Goal: Transaction & Acquisition: Purchase product/service

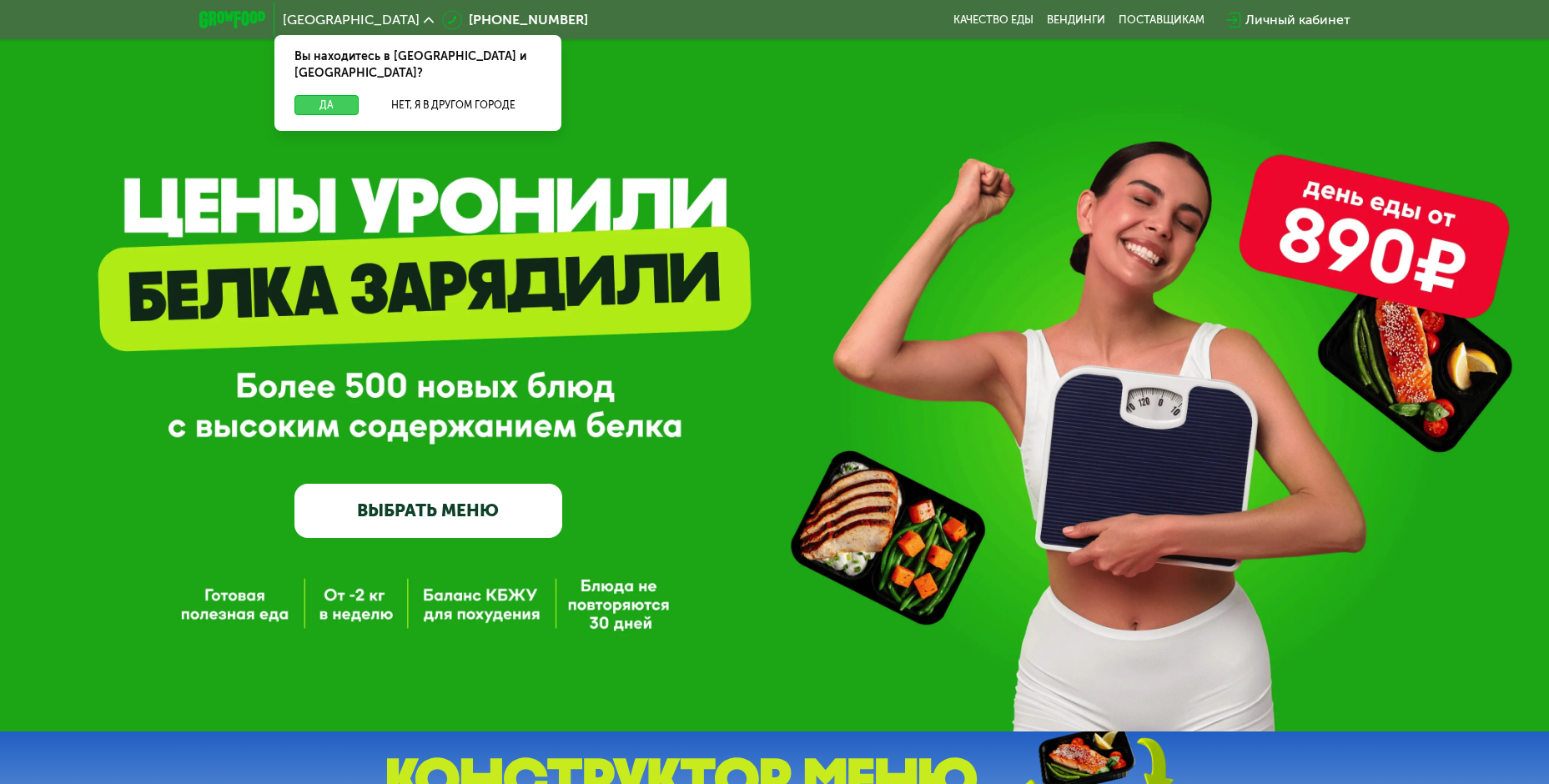
click at [312, 95] on button "Да" at bounding box center [327, 105] width 64 height 20
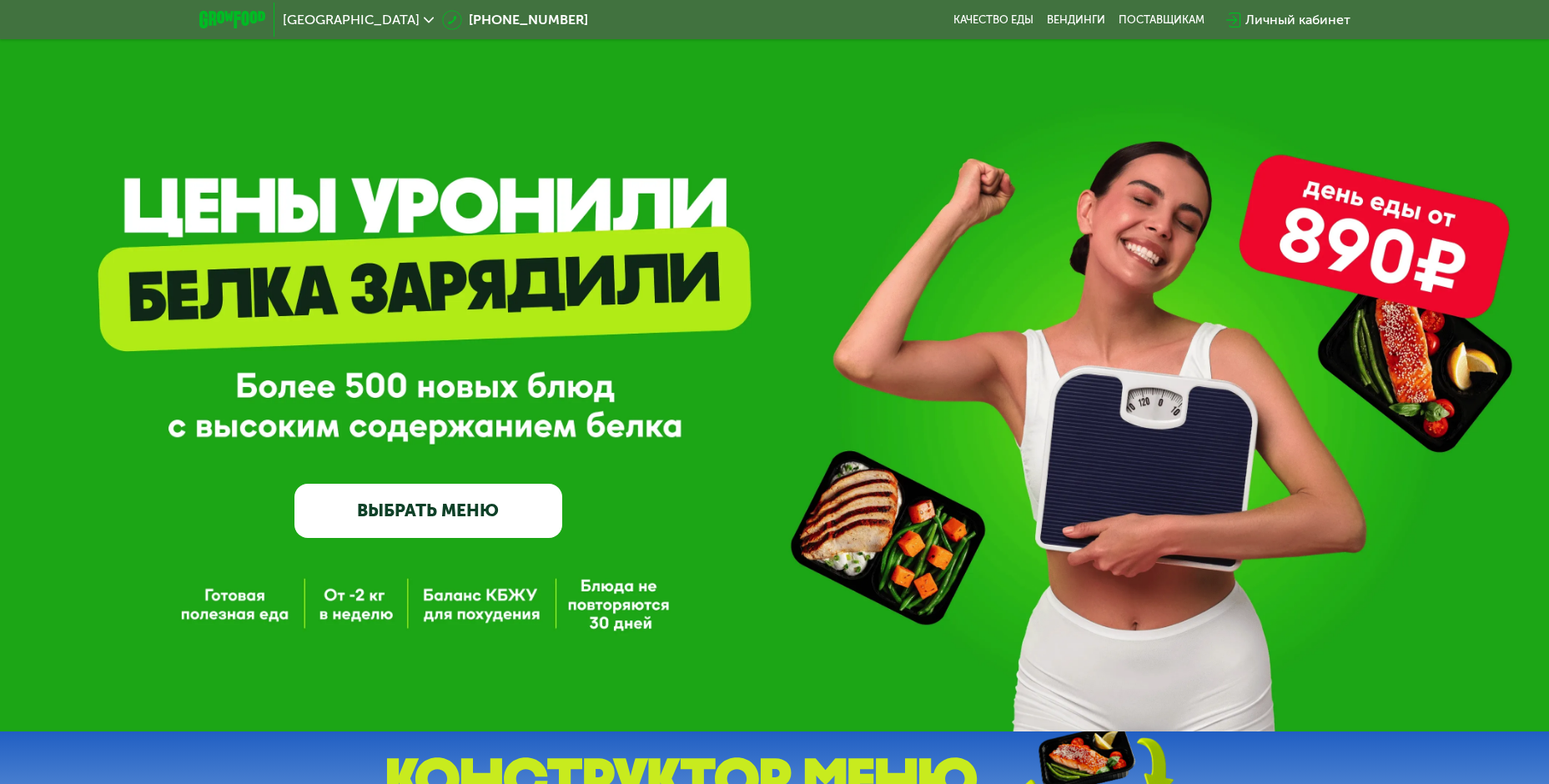
click at [441, 518] on link "ВЫБРАТЬ МЕНЮ" at bounding box center [428, 510] width 268 height 54
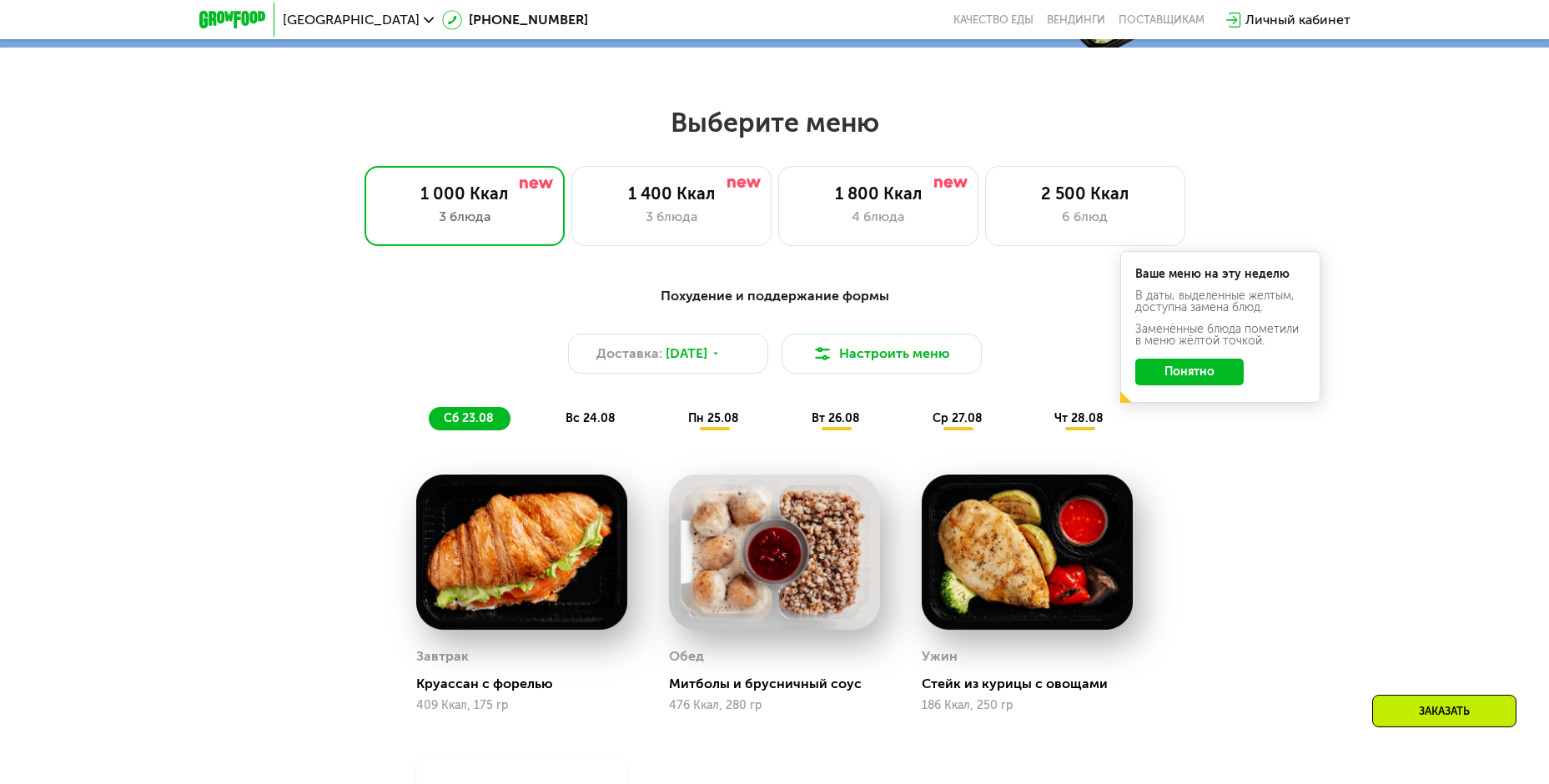
scroll to position [882, 0]
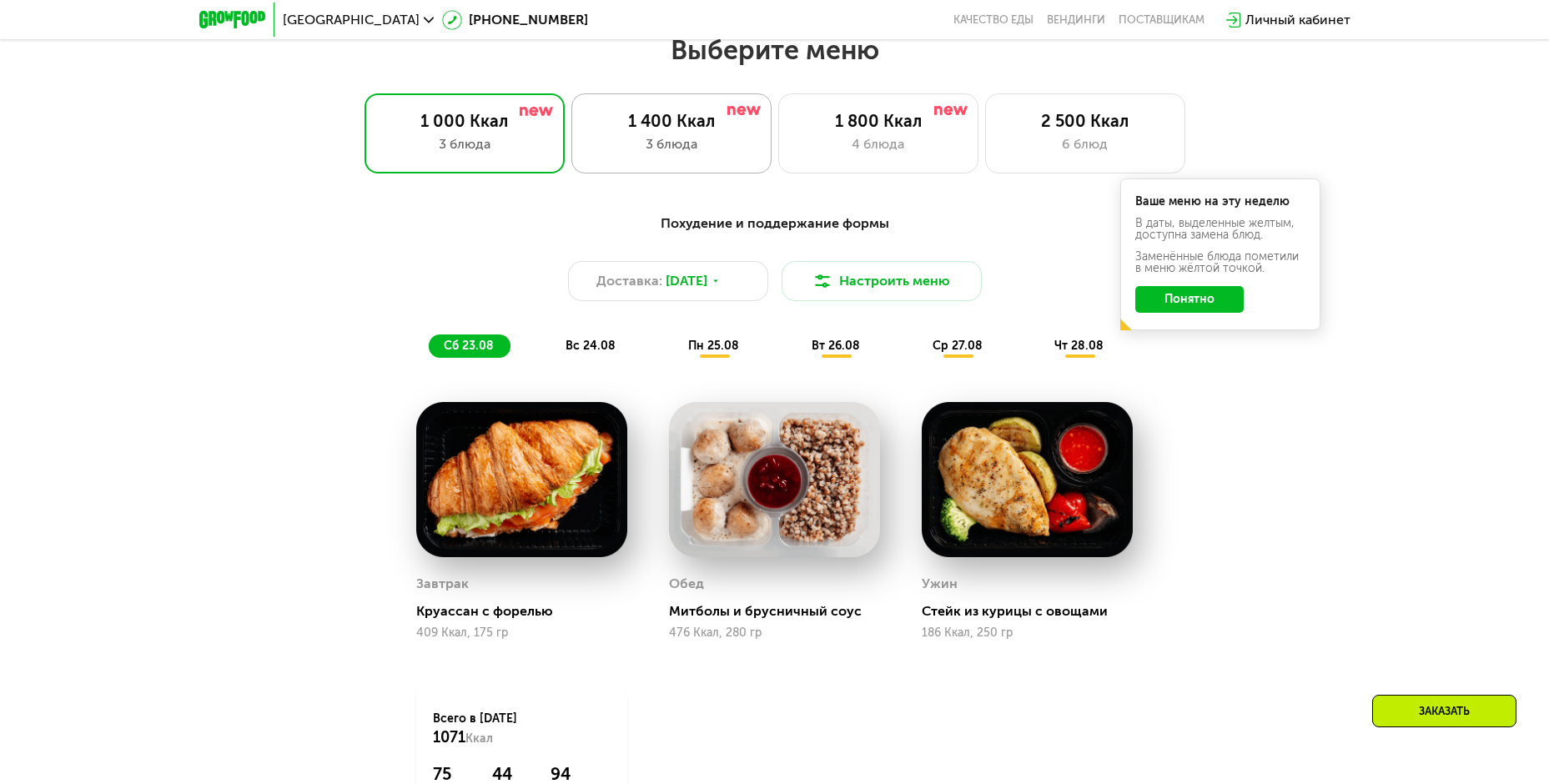
click at [682, 154] on div "3 блюда" at bounding box center [672, 144] width 165 height 20
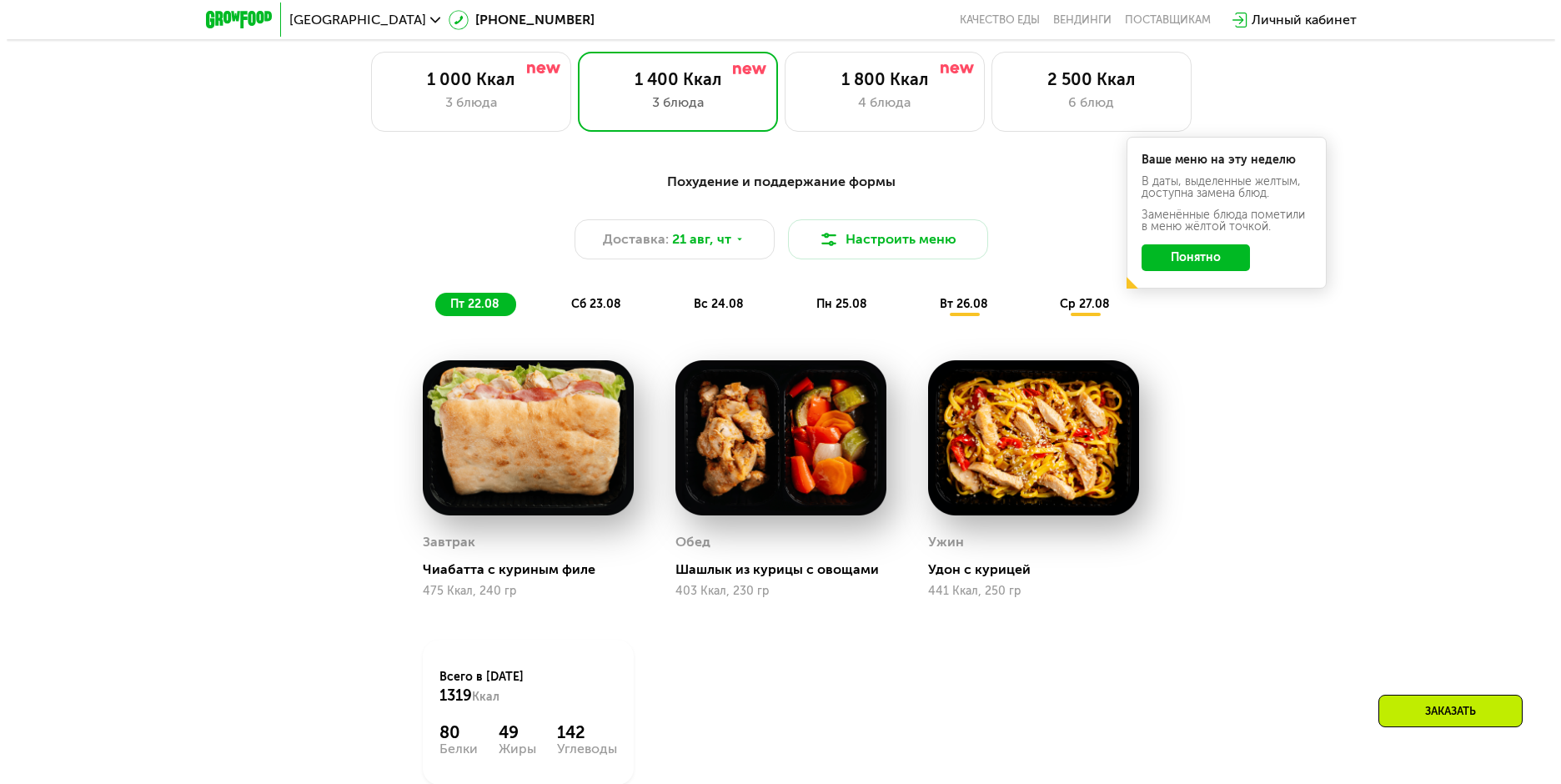
scroll to position [965, 0]
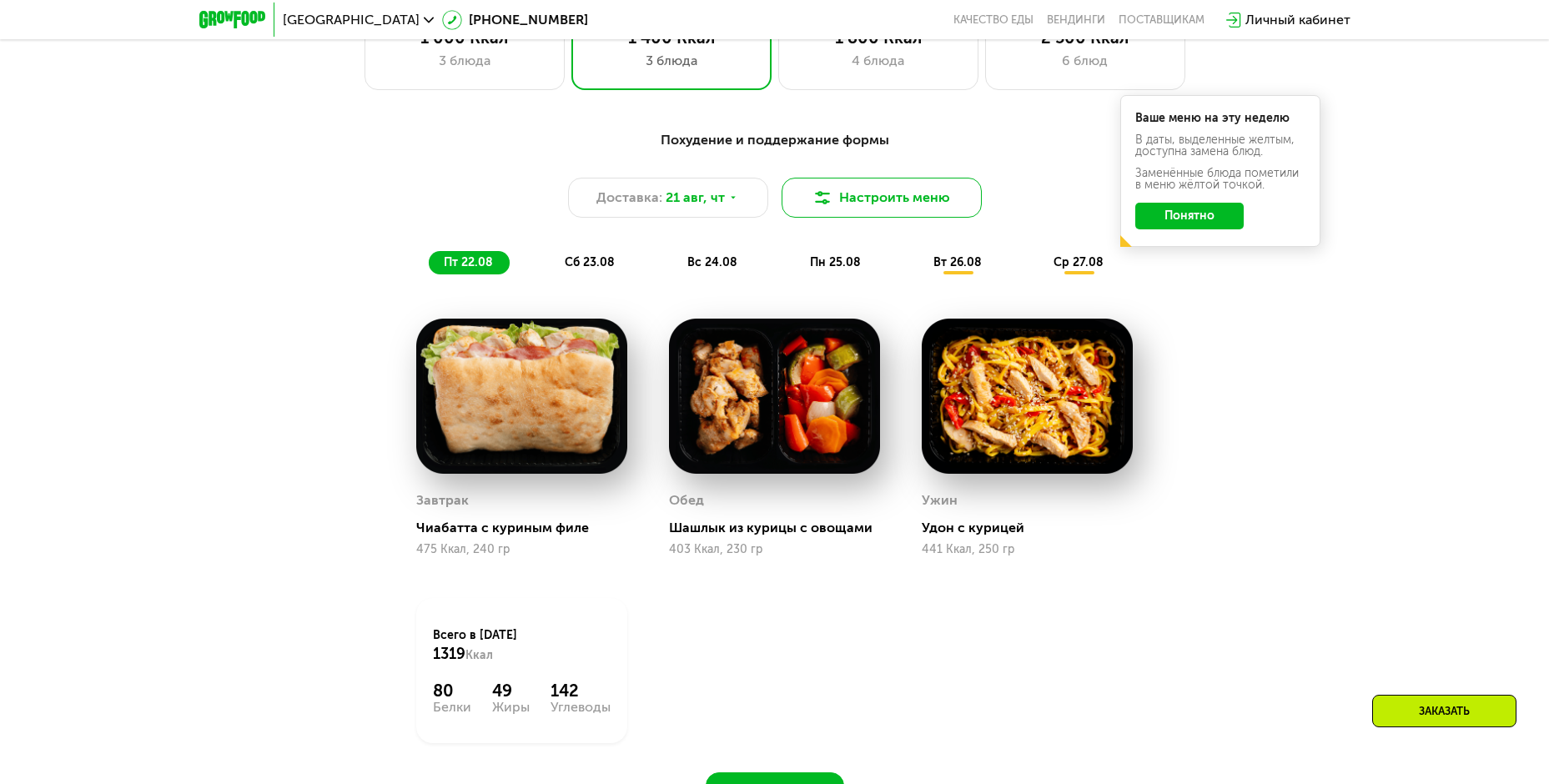
click at [879, 201] on button "Настроить меню" at bounding box center [882, 197] width 201 height 40
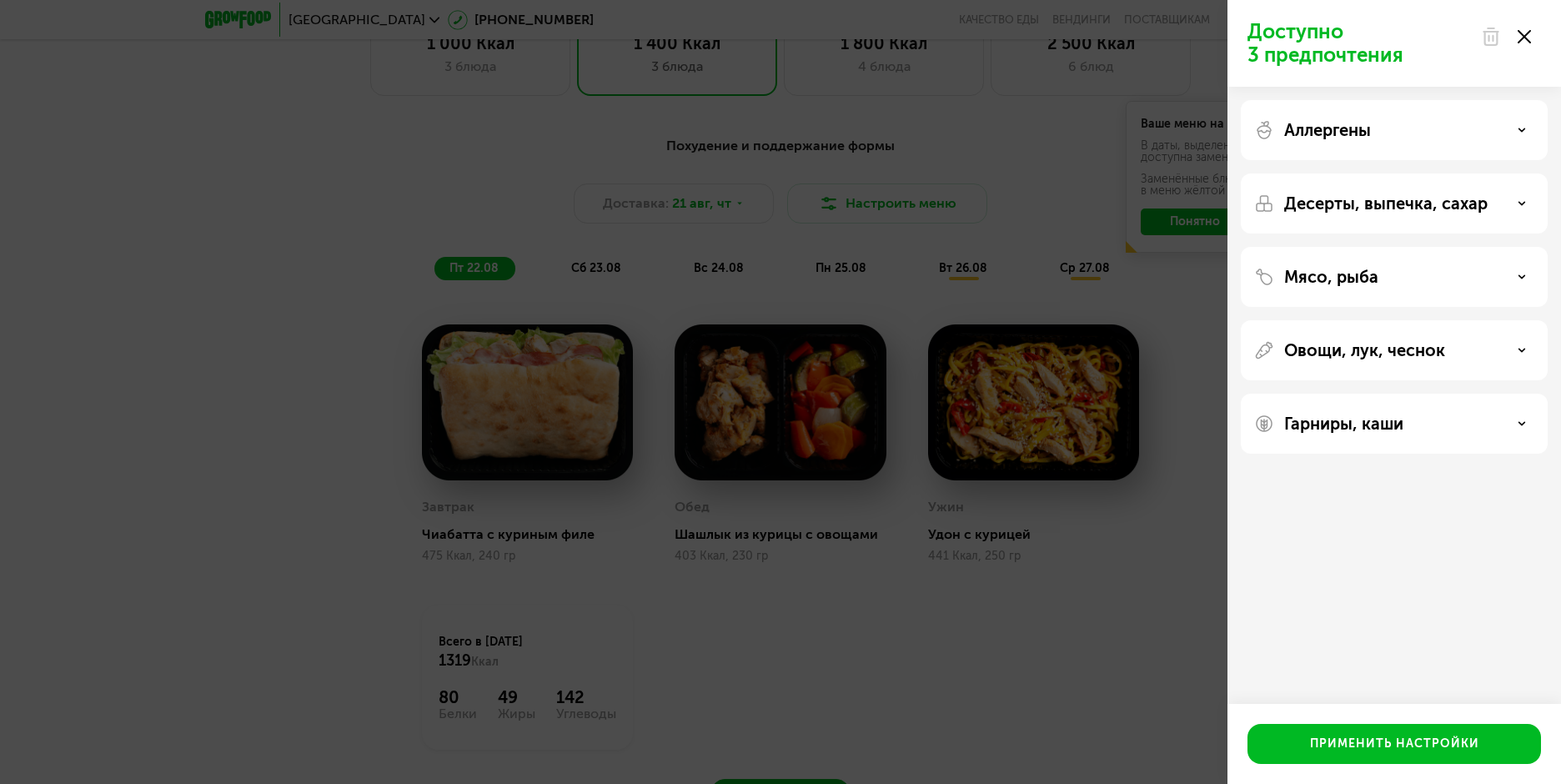
click at [1354, 174] on div "Аллергены" at bounding box center [1394, 203] width 307 height 60
click at [1353, 132] on p "Аллергены" at bounding box center [1326, 130] width 87 height 20
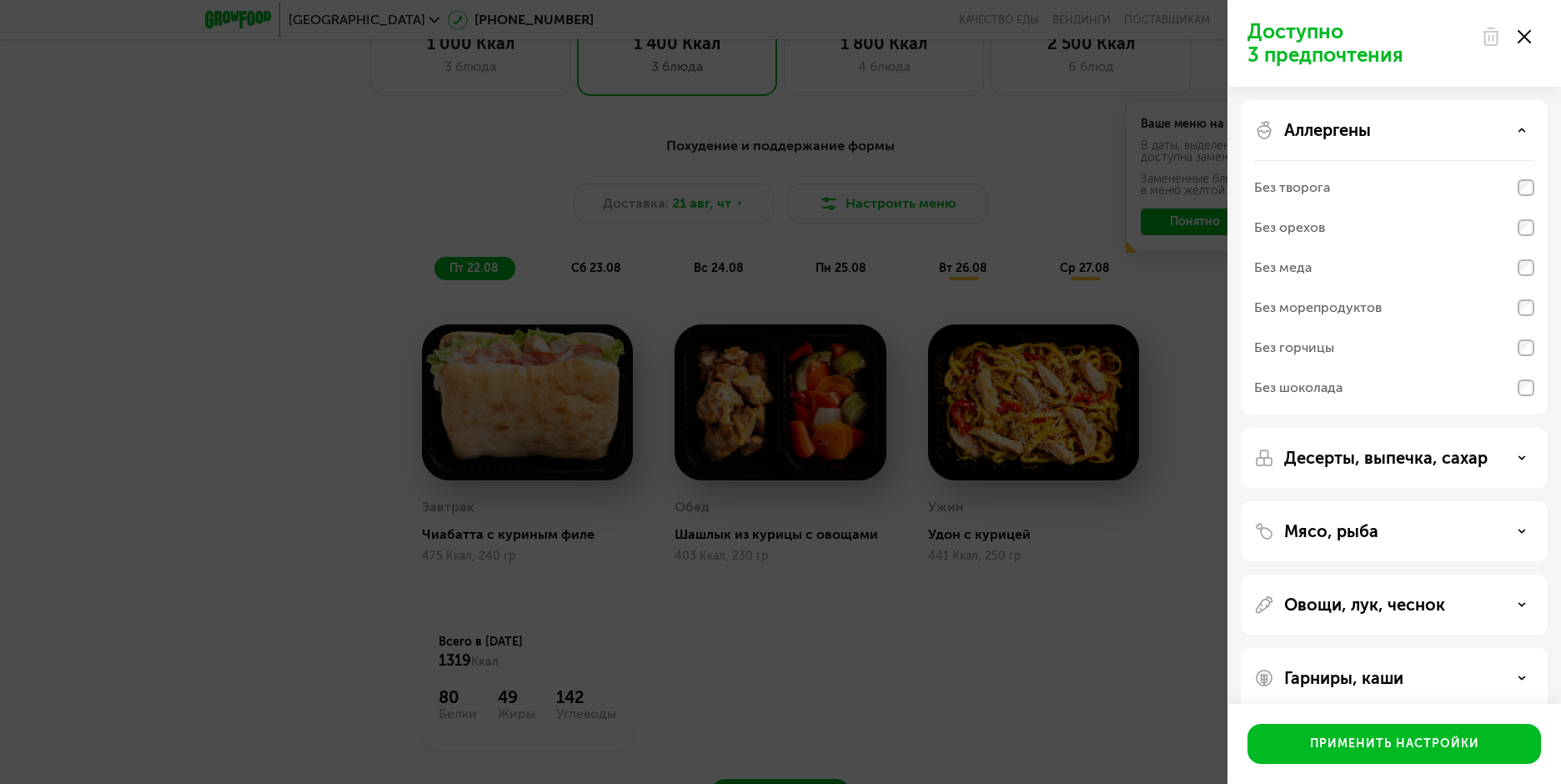
click at [1353, 132] on p "Аллергены" at bounding box center [1326, 130] width 87 height 20
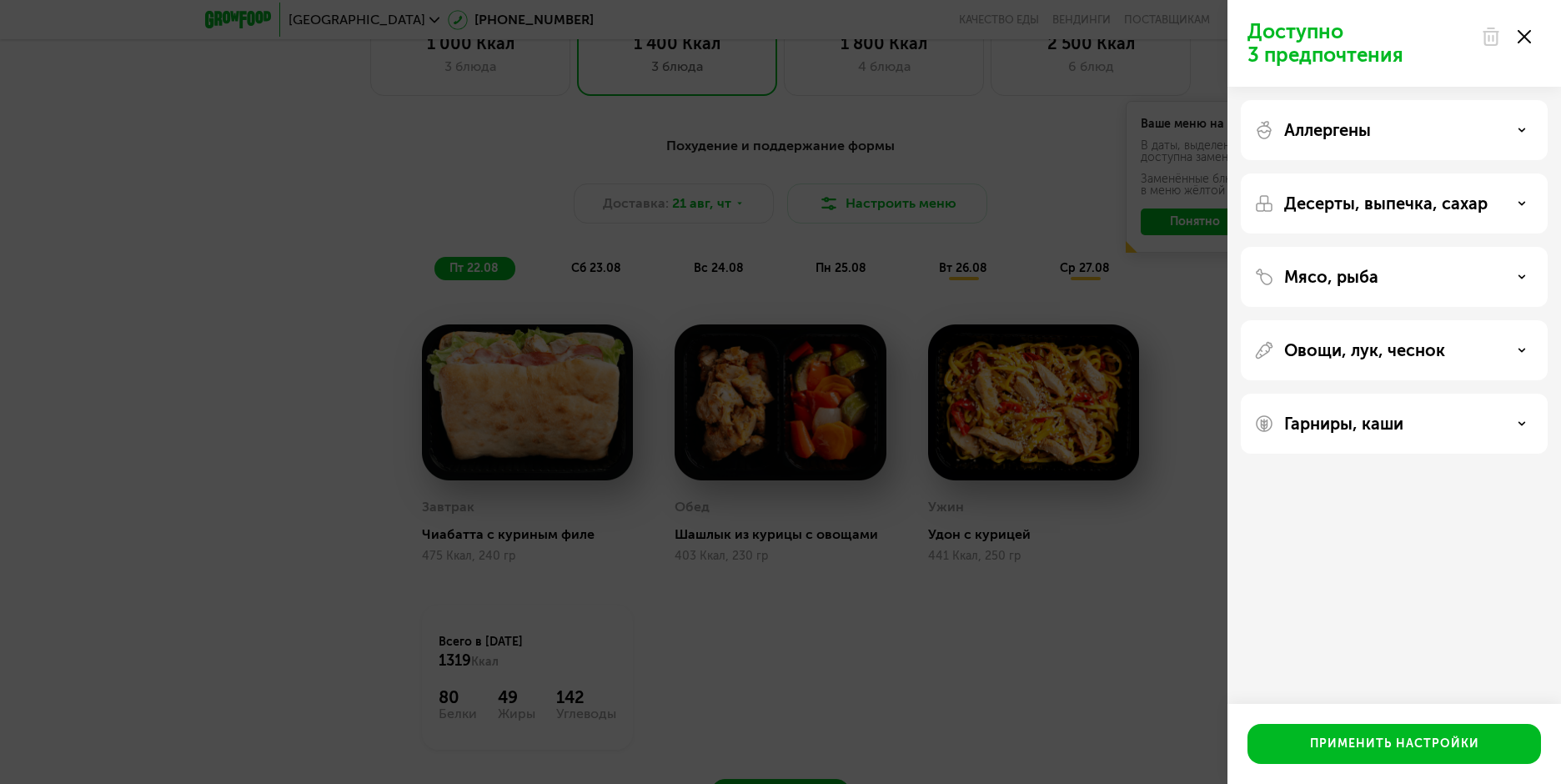
click at [1352, 196] on p "Десерты, выпечка, сахар" at bounding box center [1385, 203] width 203 height 20
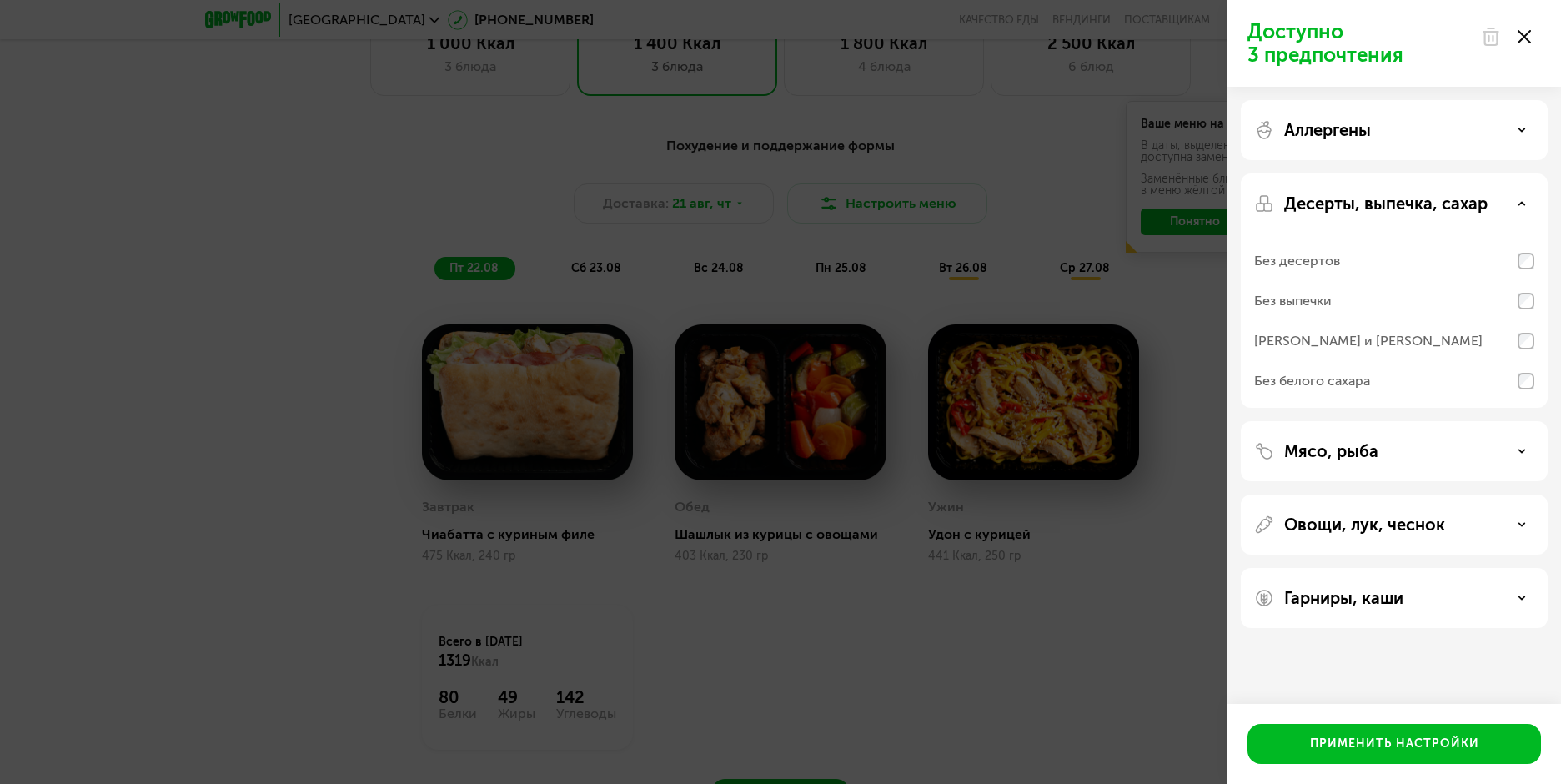
click at [1351, 197] on p "Десерты, выпечка, сахар" at bounding box center [1385, 203] width 203 height 20
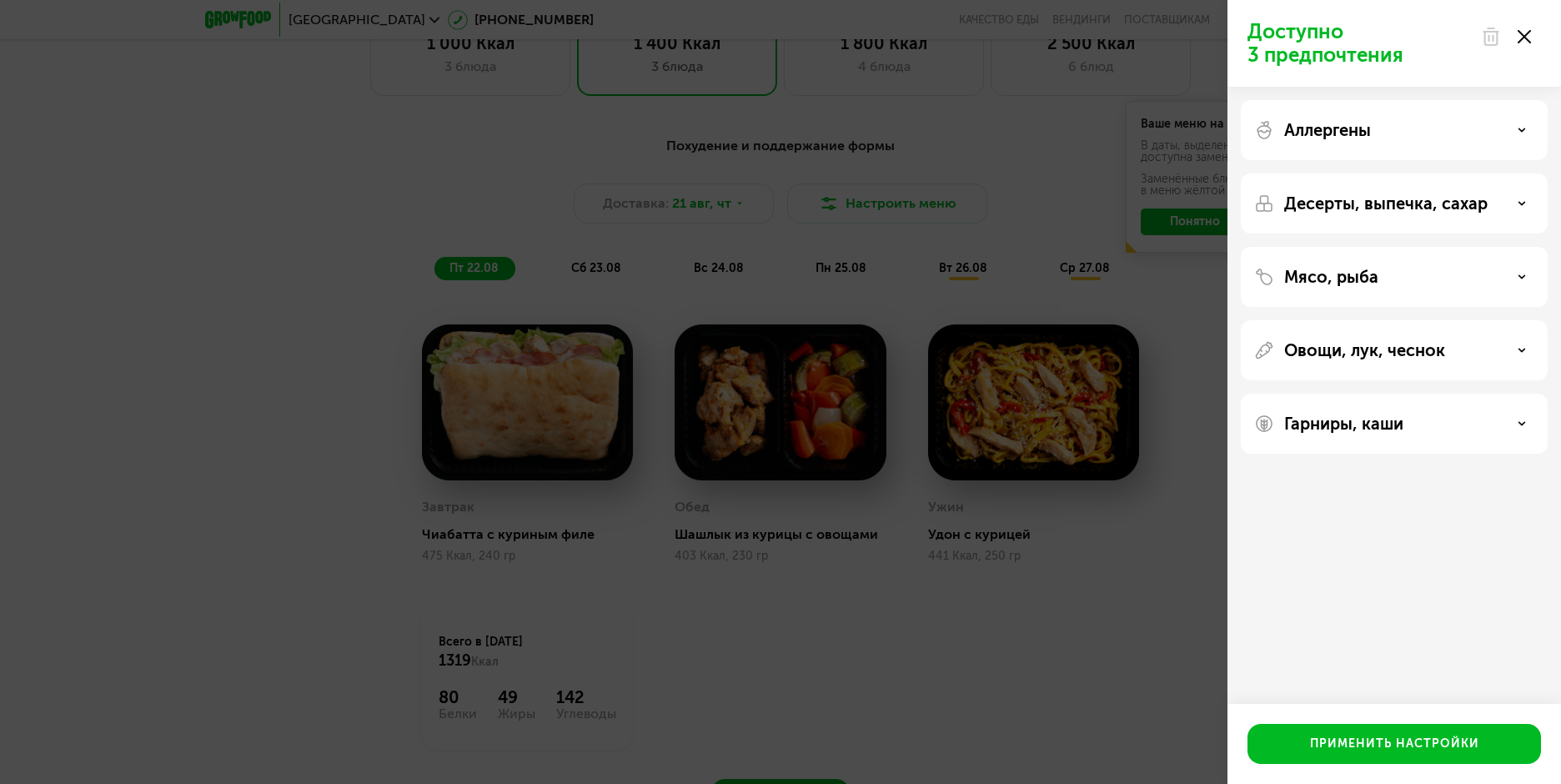
click at [1348, 277] on p "Мясо, рыба" at bounding box center [1330, 277] width 94 height 20
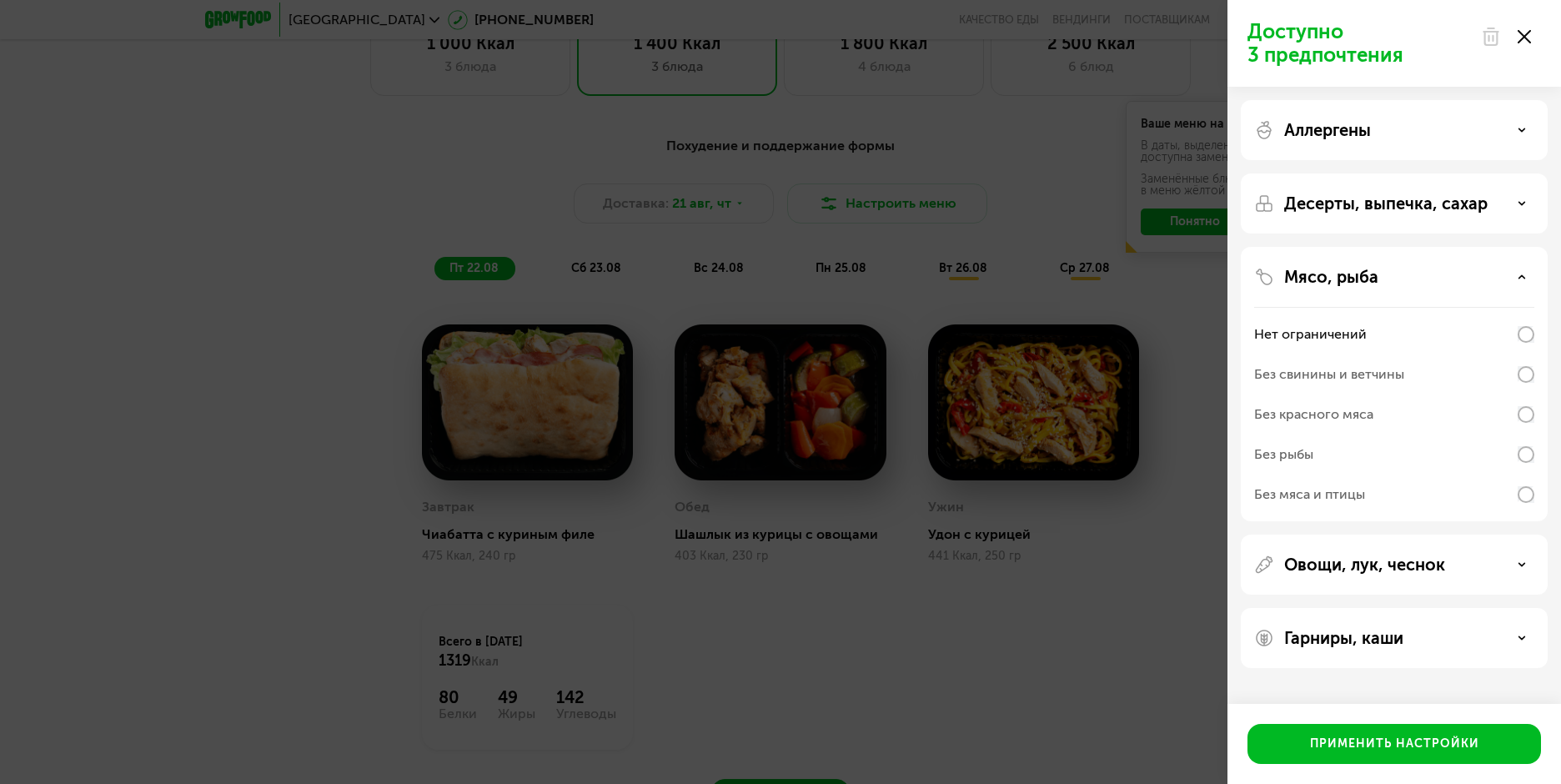
click at [1348, 277] on p "Мясо, рыба" at bounding box center [1330, 277] width 94 height 20
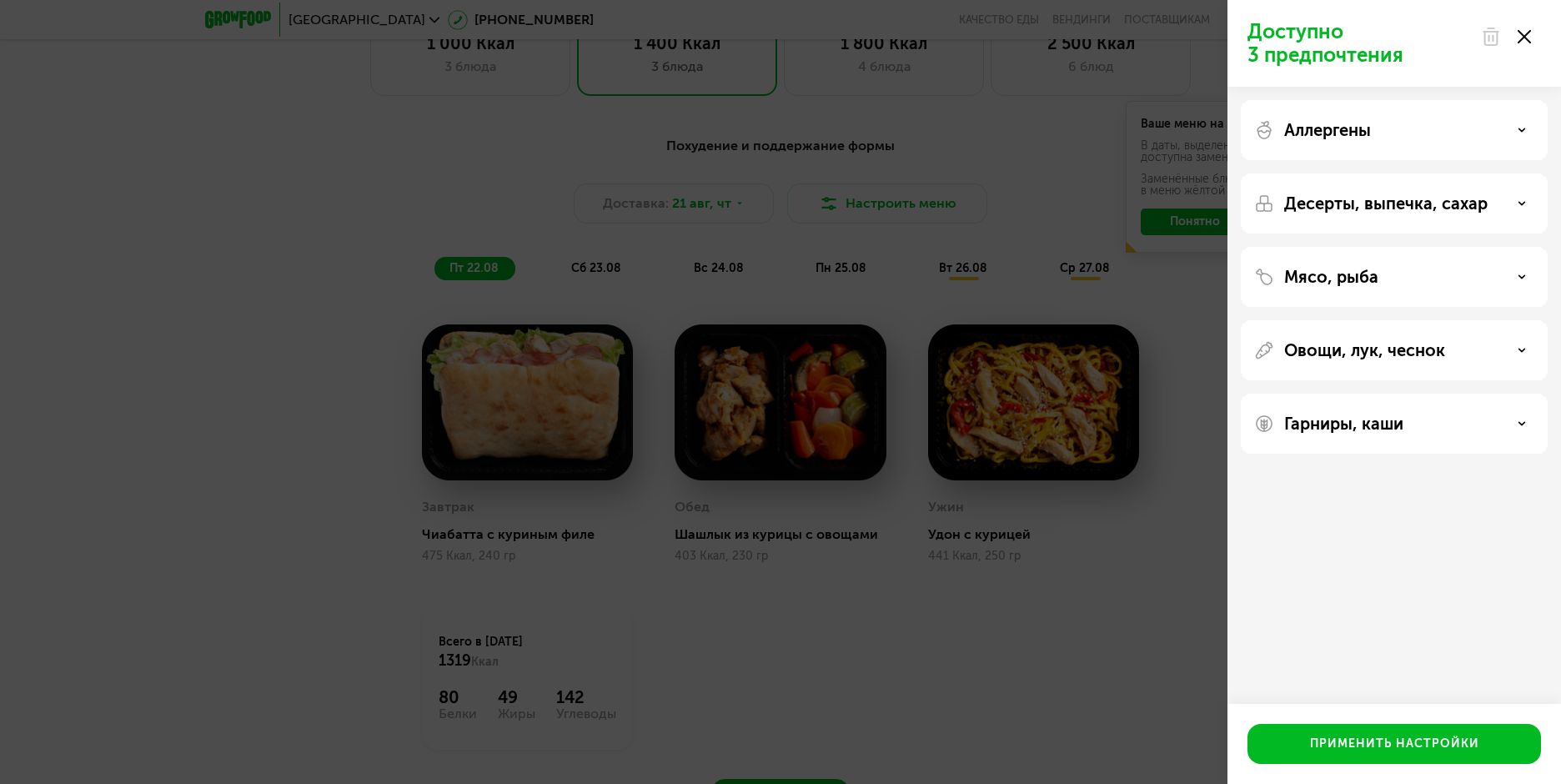
click at [1352, 358] on p "Овощи, лук, чеснок" at bounding box center [1364, 350] width 161 height 20
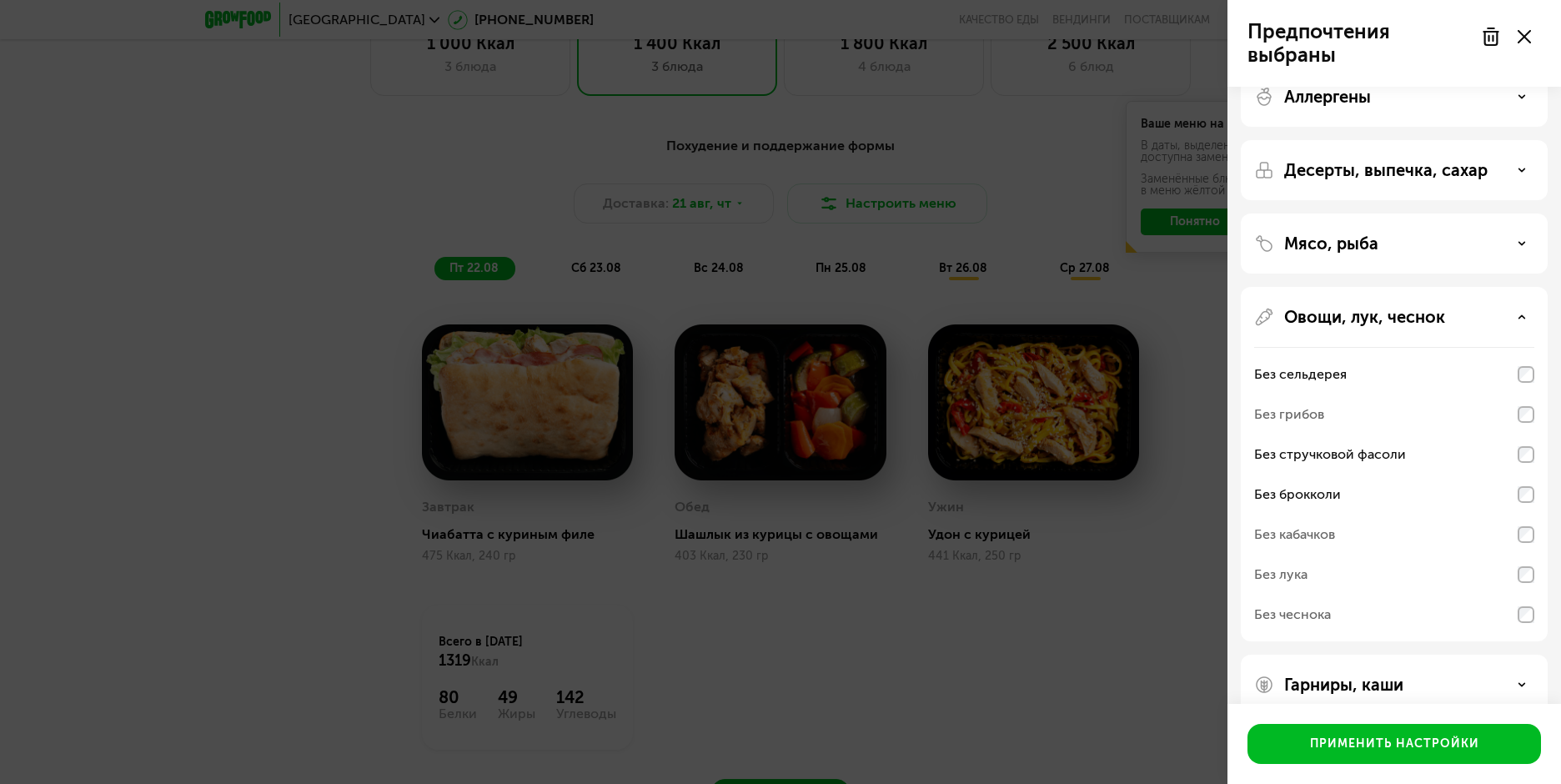
scroll to position [61, 0]
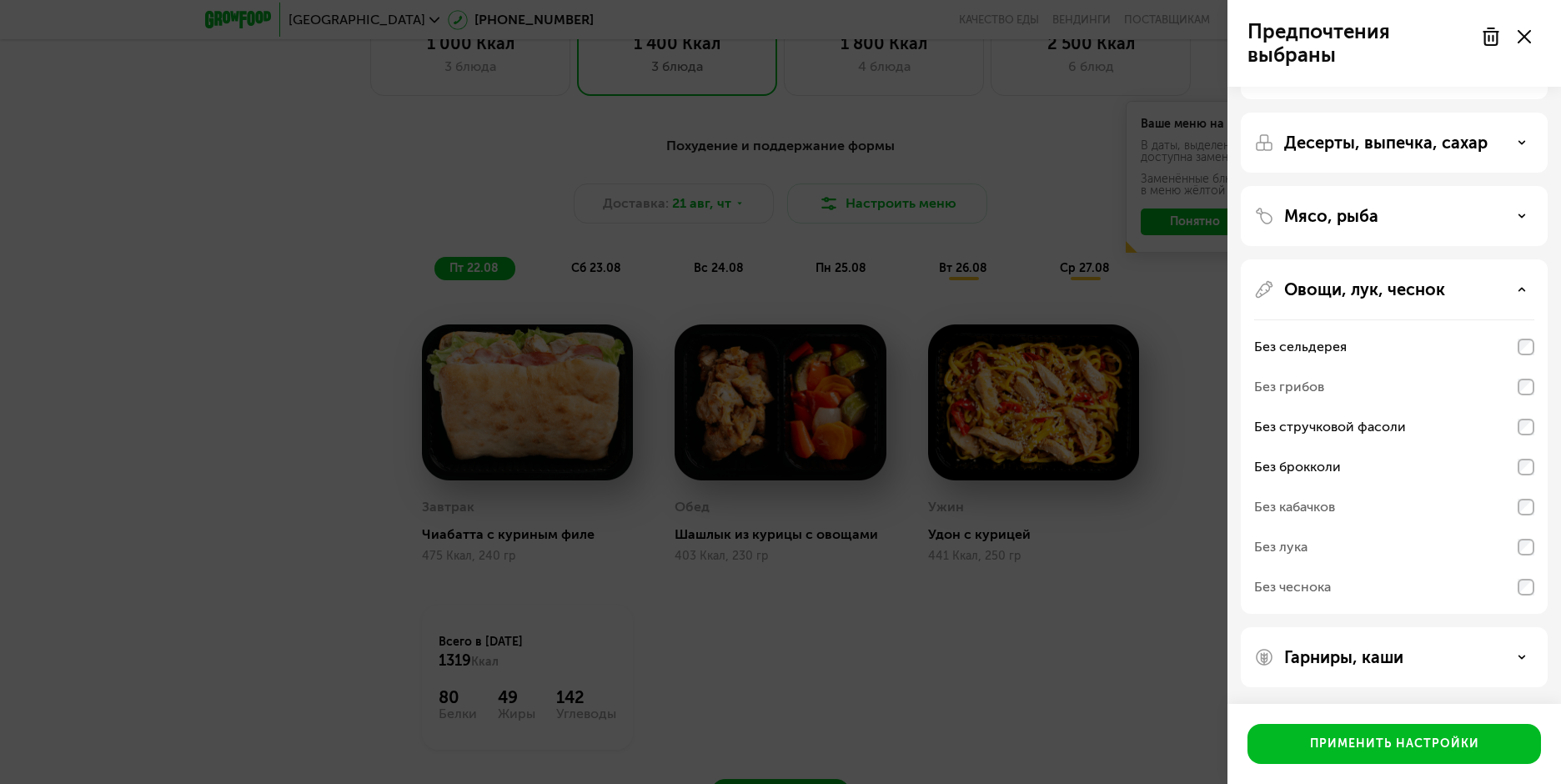
click at [1369, 659] on p "Гарниры, каши" at bounding box center [1343, 657] width 119 height 20
click at [1505, 655] on div "Гарниры, каши" at bounding box center [1394, 657] width 280 height 20
click at [1515, 283] on div "Овощи, лук, чеснок" at bounding box center [1394, 289] width 280 height 20
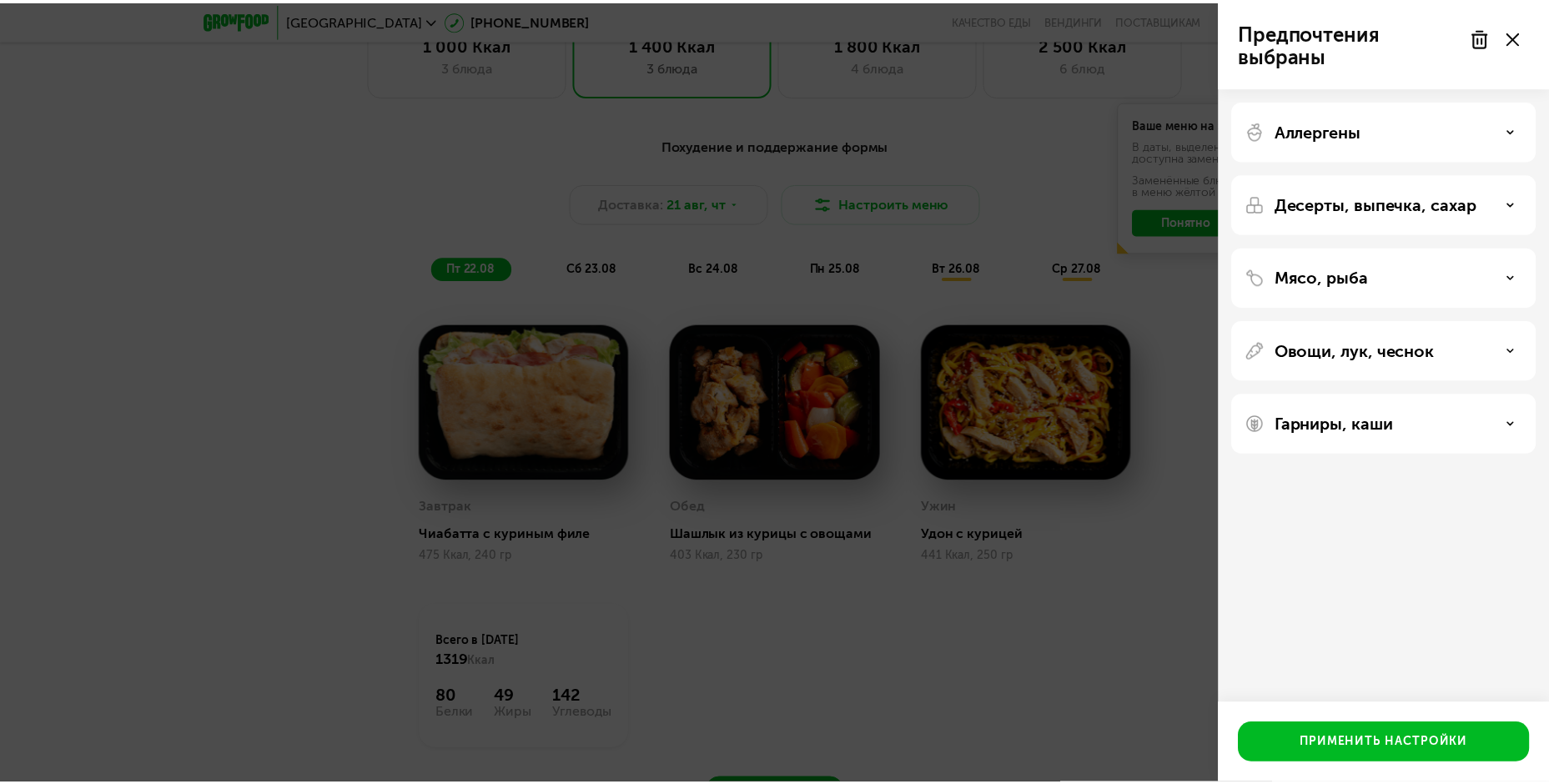
scroll to position [0, 0]
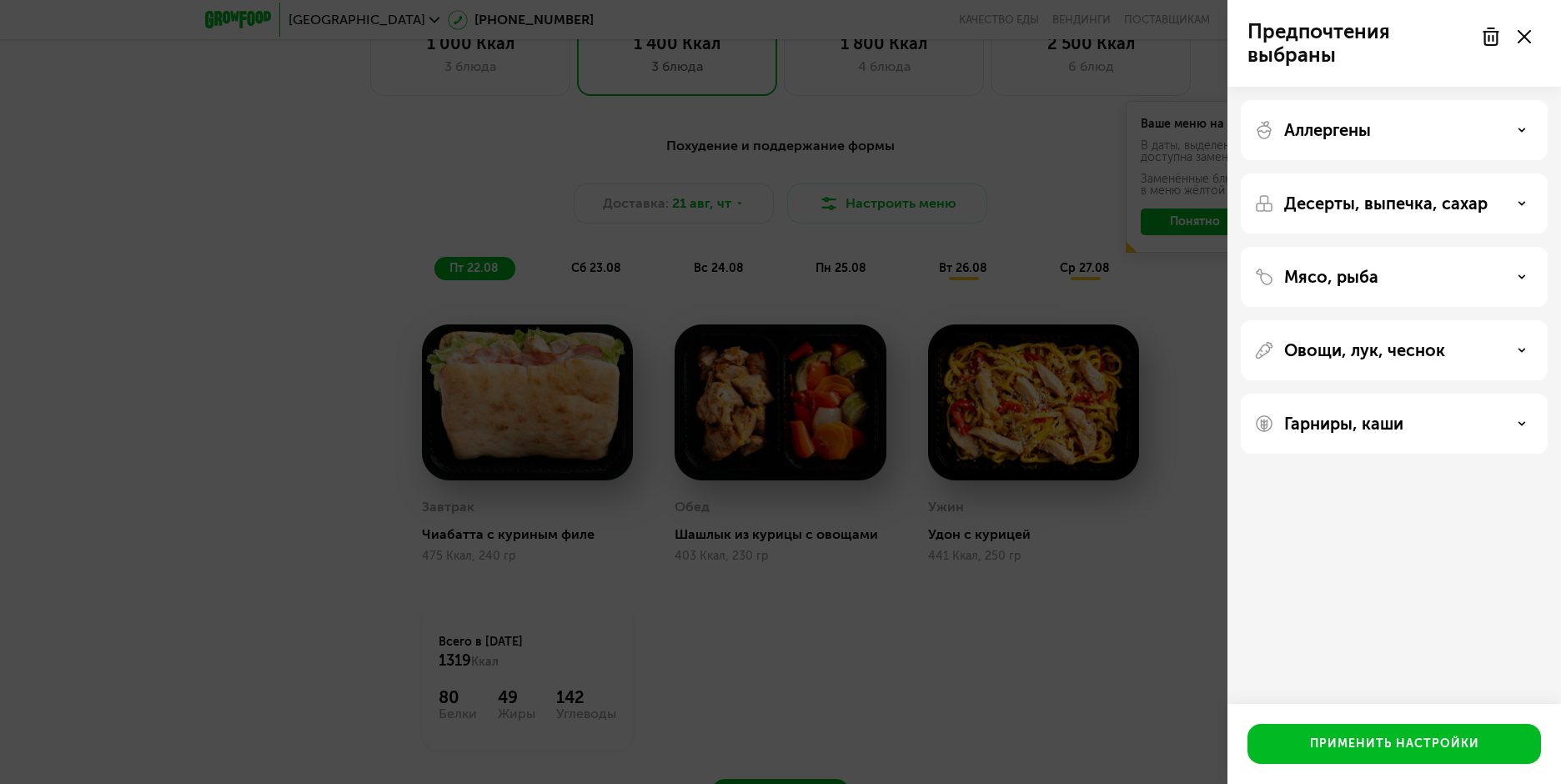
click at [1384, 415] on p "Гарниры, каши" at bounding box center [1343, 423] width 119 height 20
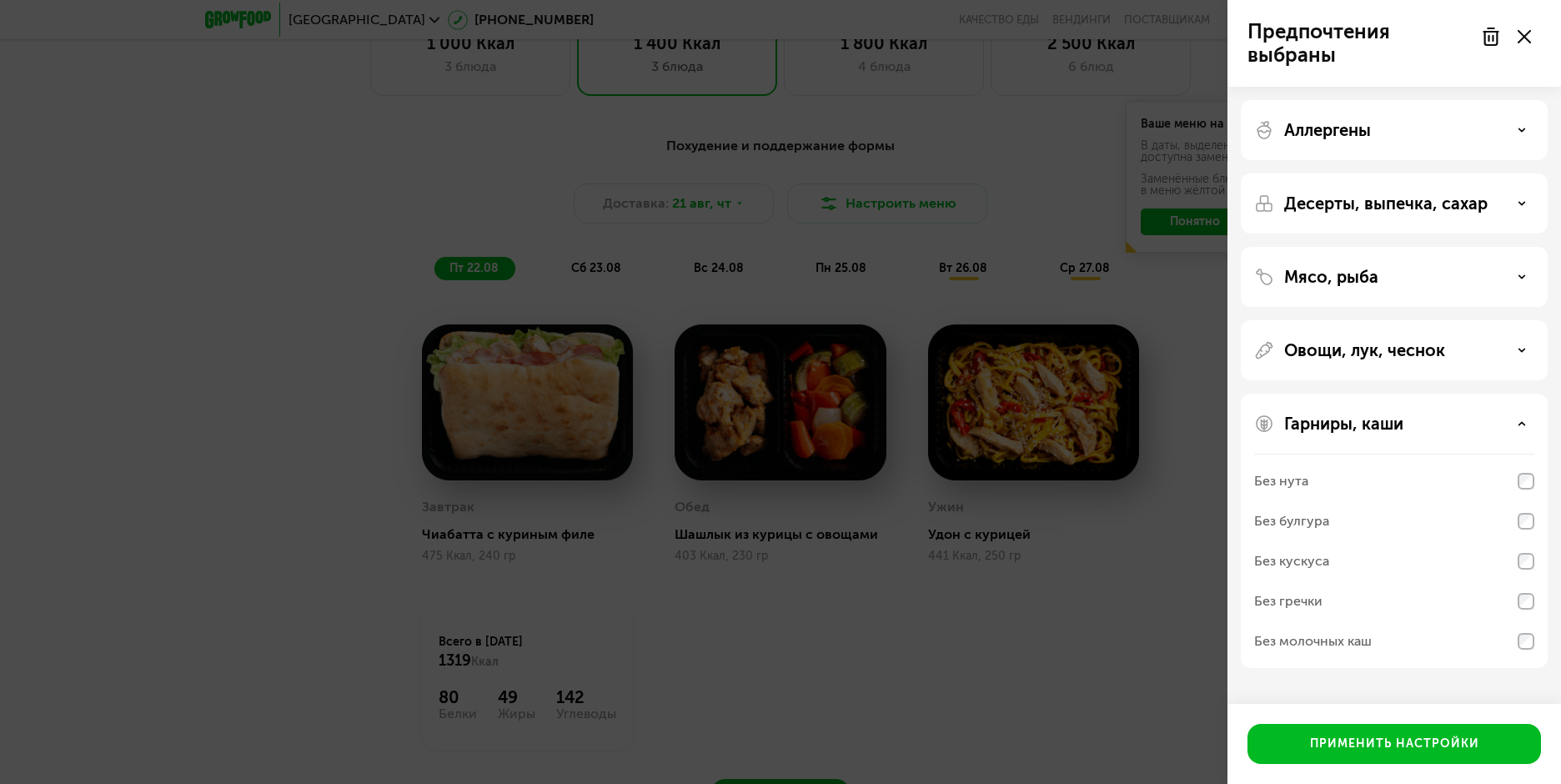
click at [1516, 643] on div "Без молочных каш" at bounding box center [1394, 641] width 280 height 40
click at [1515, 501] on div "Без нута" at bounding box center [1394, 521] width 280 height 40
click at [1452, 748] on div "Применить настройки" at bounding box center [1394, 744] width 169 height 17
